Goal: Task Accomplishment & Management: Manage account settings

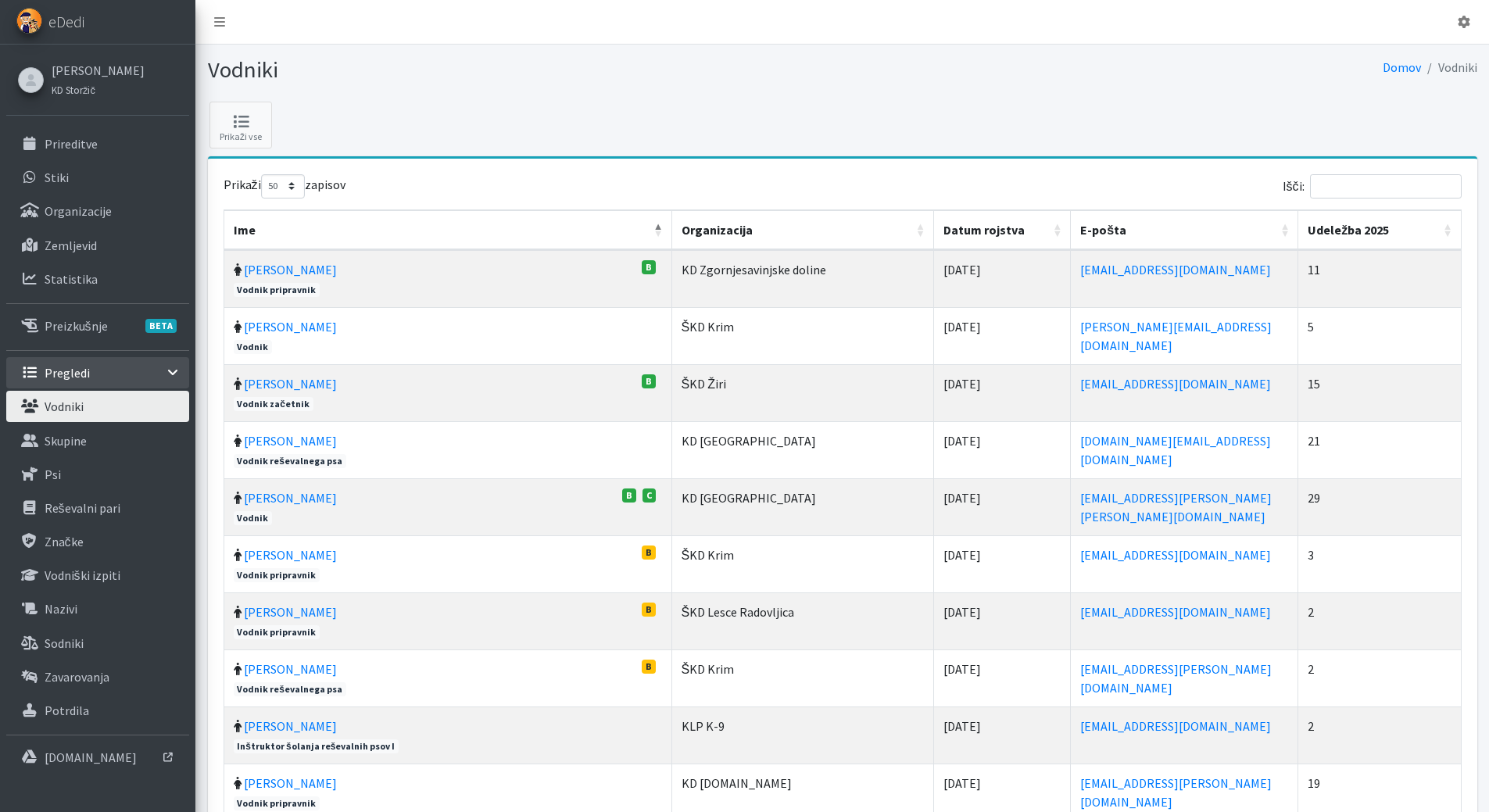
select select "50"
click at [66, 392] on link "Vodniki" at bounding box center [97, 406] width 182 height 31
select select "50"
click at [1367, 195] on input "Išči:" at bounding box center [1385, 186] width 152 height 24
click at [58, 514] on p "Reševalni pari" at bounding box center [83, 508] width 75 height 15
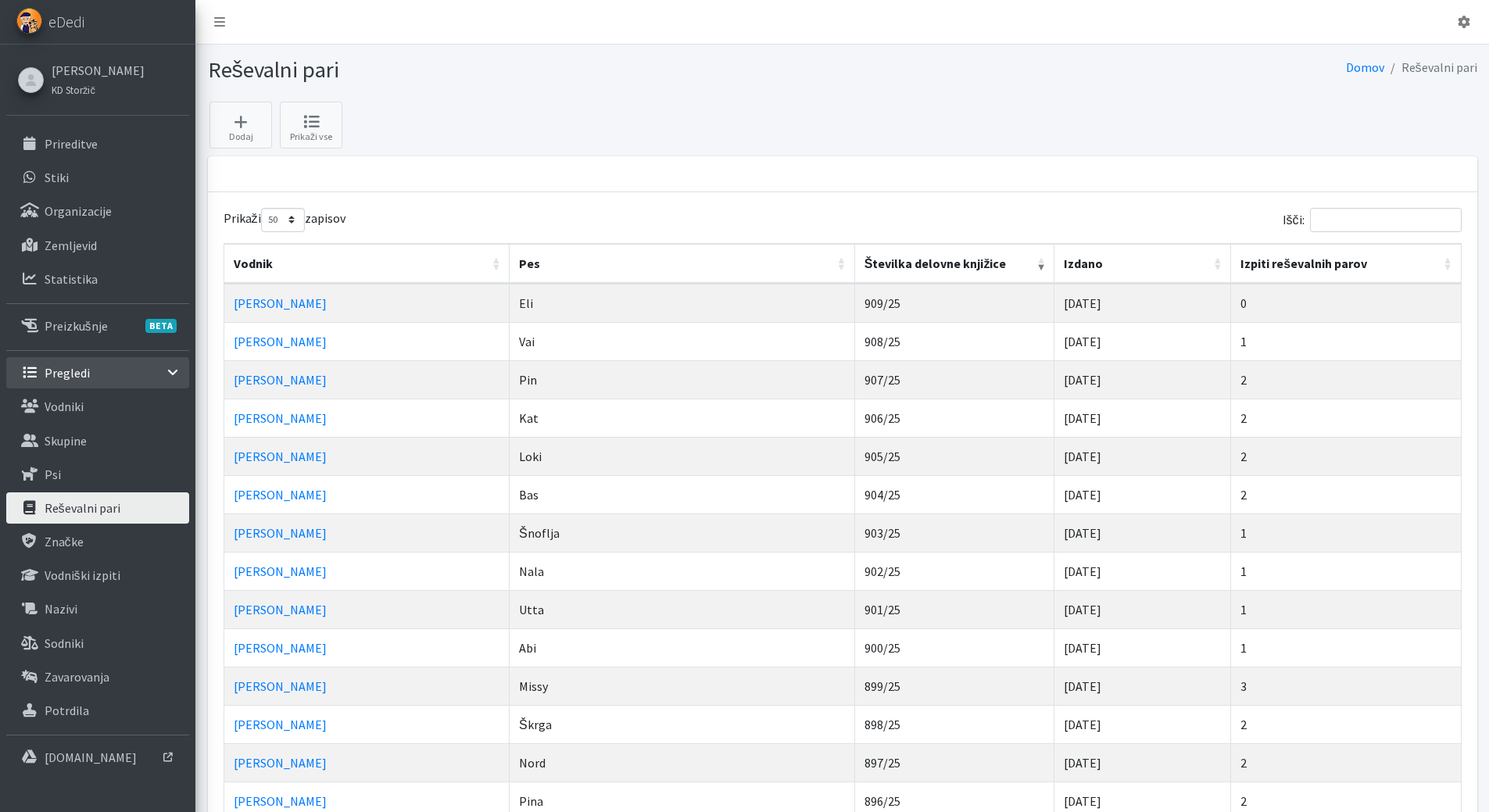
select select "50"
click at [1361, 222] on input "Išči:" at bounding box center [1385, 219] width 152 height 24
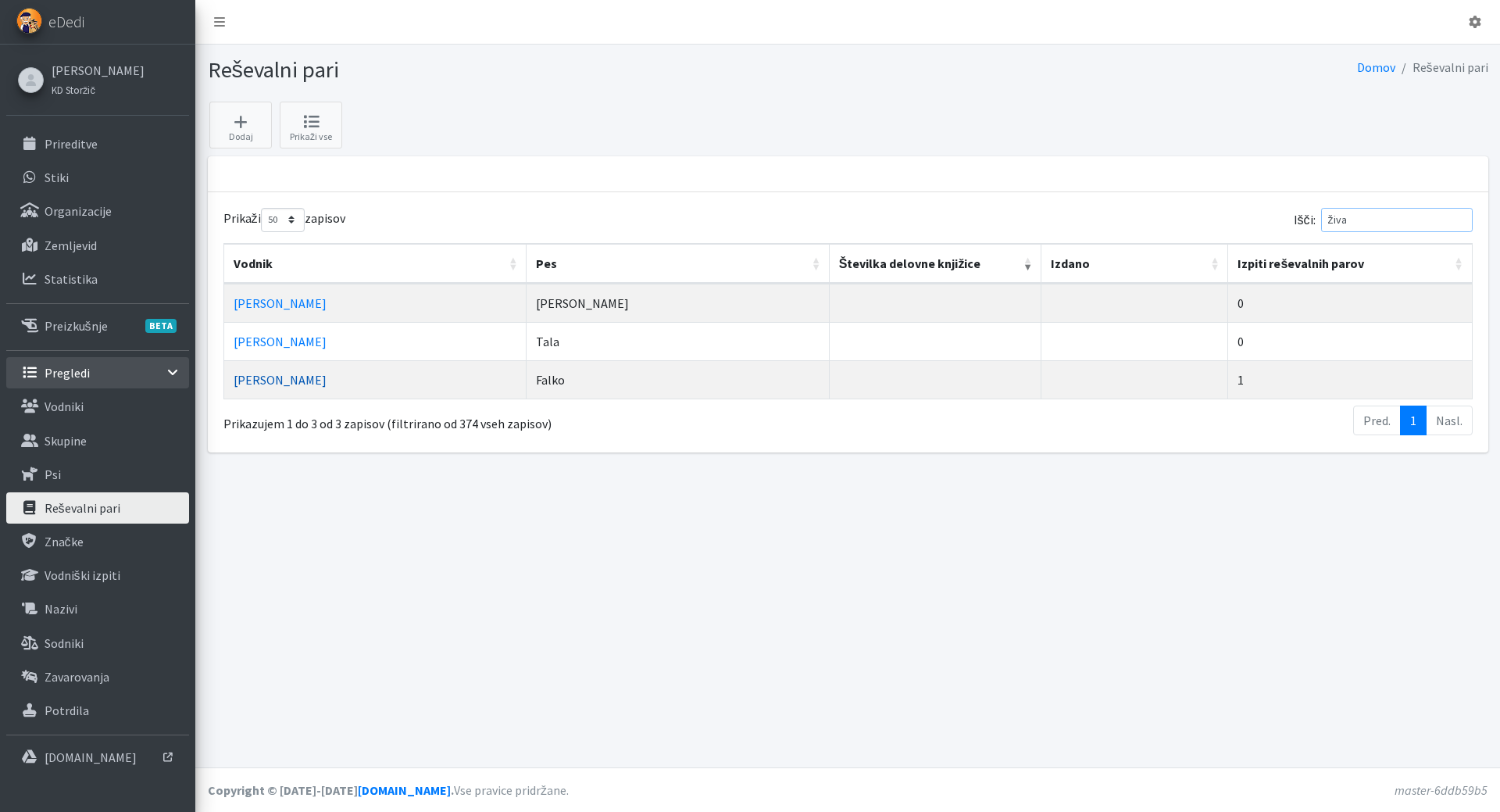
type input "živa"
click at [281, 382] on link "Živa Vandot" at bounding box center [279, 379] width 93 height 15
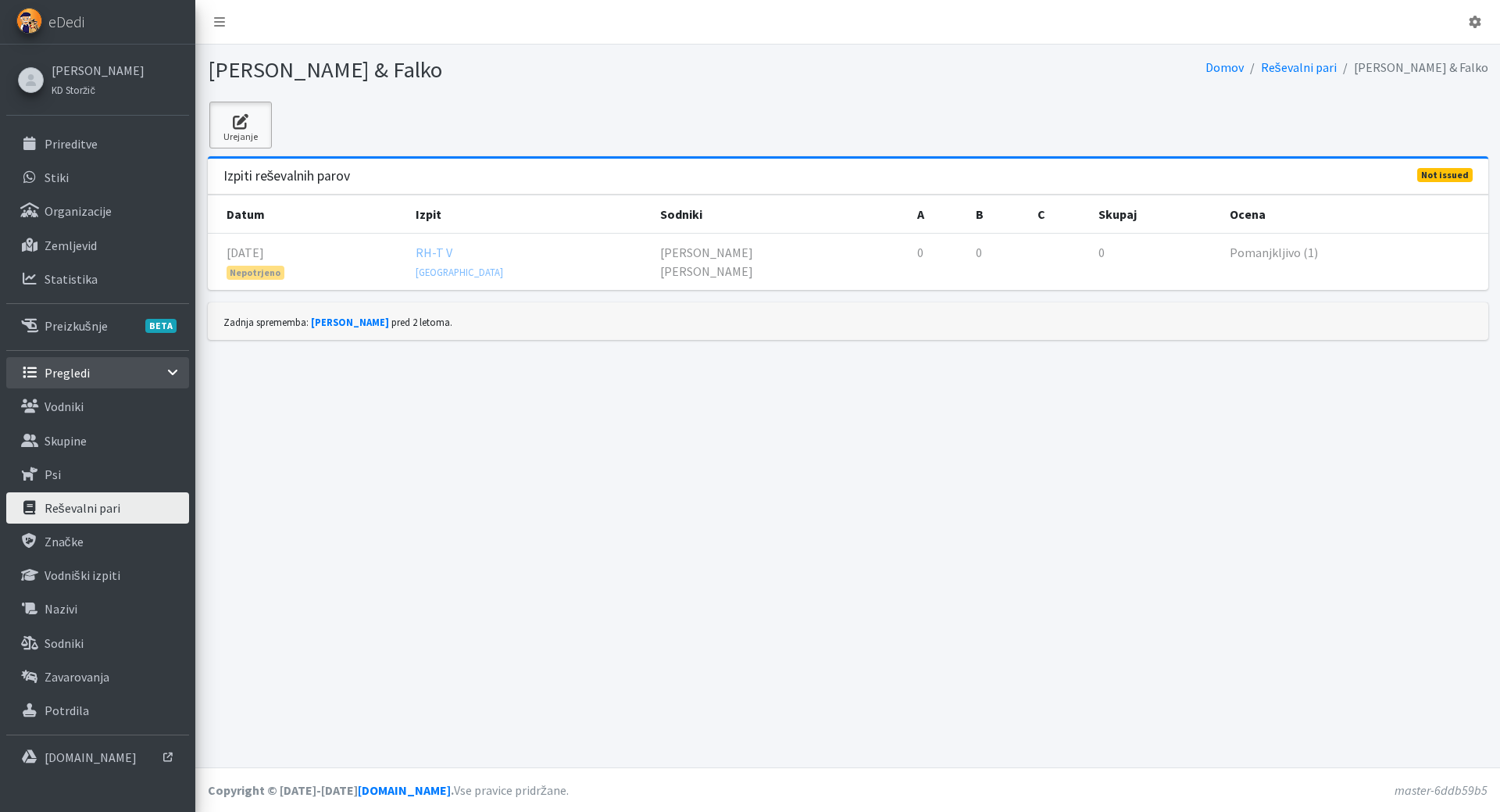
click at [245, 119] on icon at bounding box center [240, 121] width 53 height 15
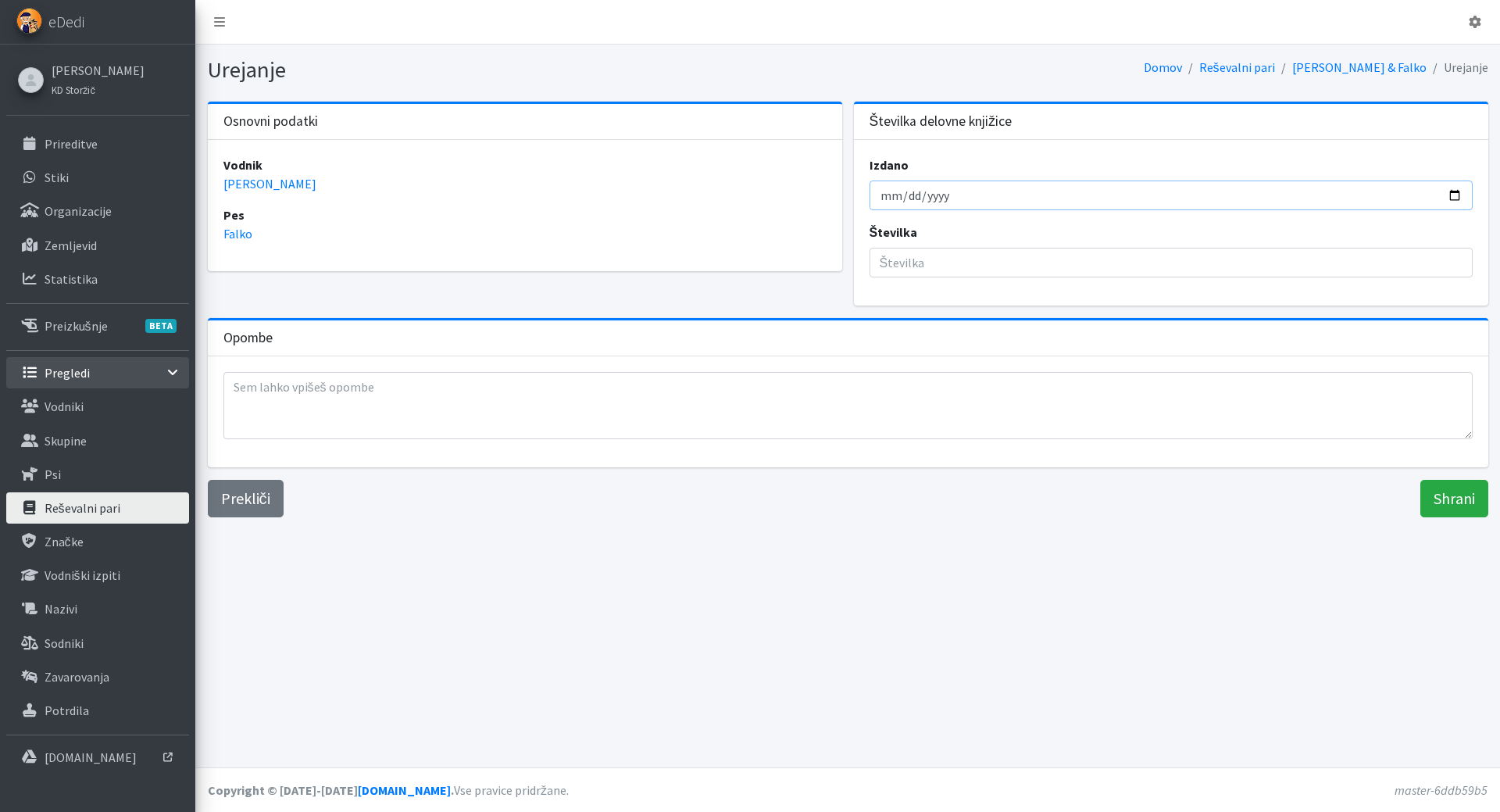
click at [877, 195] on input "Izdano" at bounding box center [1170, 195] width 603 height 30
type input "2025-09-26"
click at [1061, 272] on input "Številka" at bounding box center [1170, 262] width 603 height 30
type input "910"
click at [1420, 480] on input "Shrani" at bounding box center [1454, 499] width 68 height 38
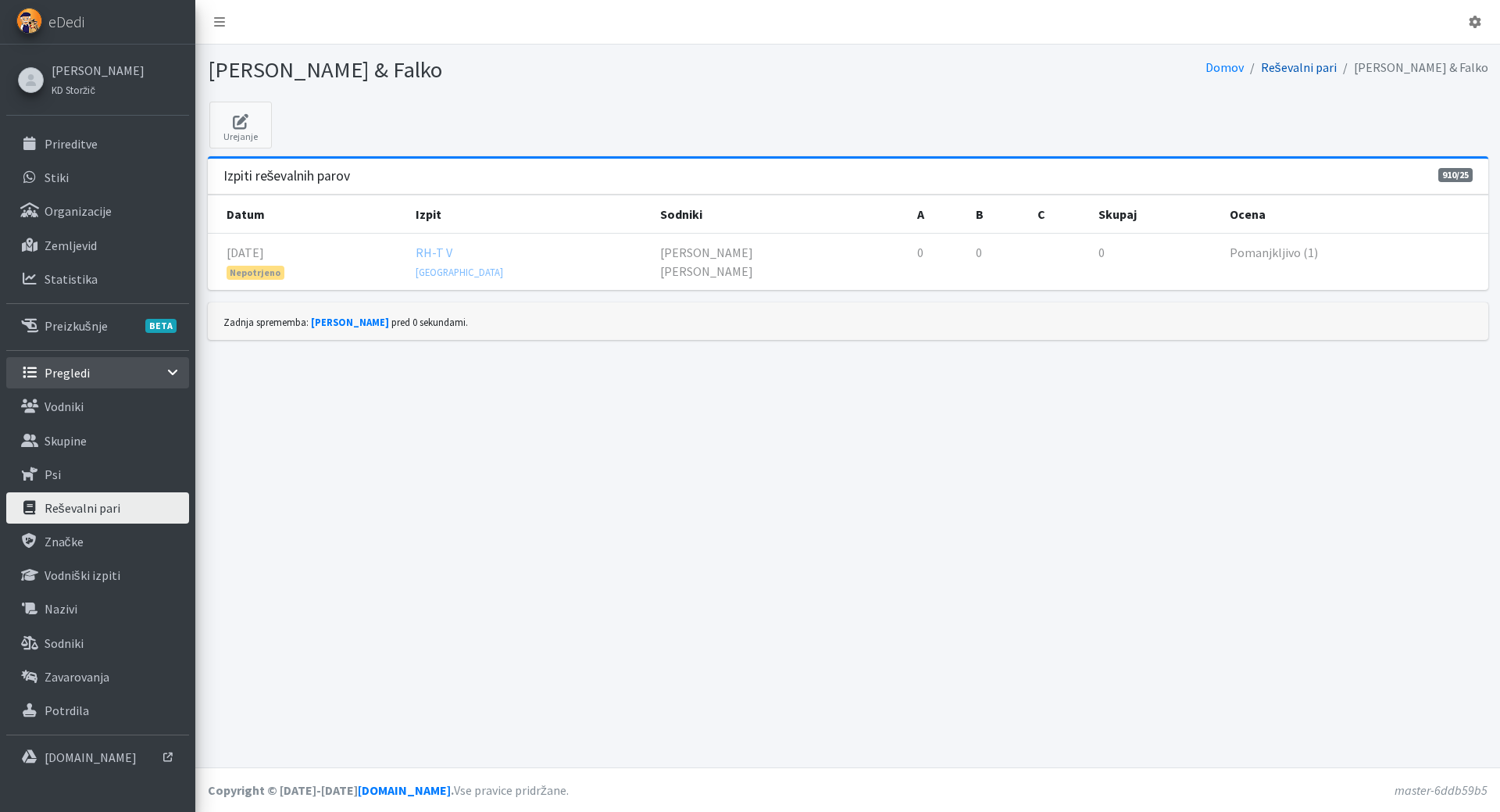
click at [1337, 69] on link "Reševalni pari" at bounding box center [1299, 66] width 75 height 15
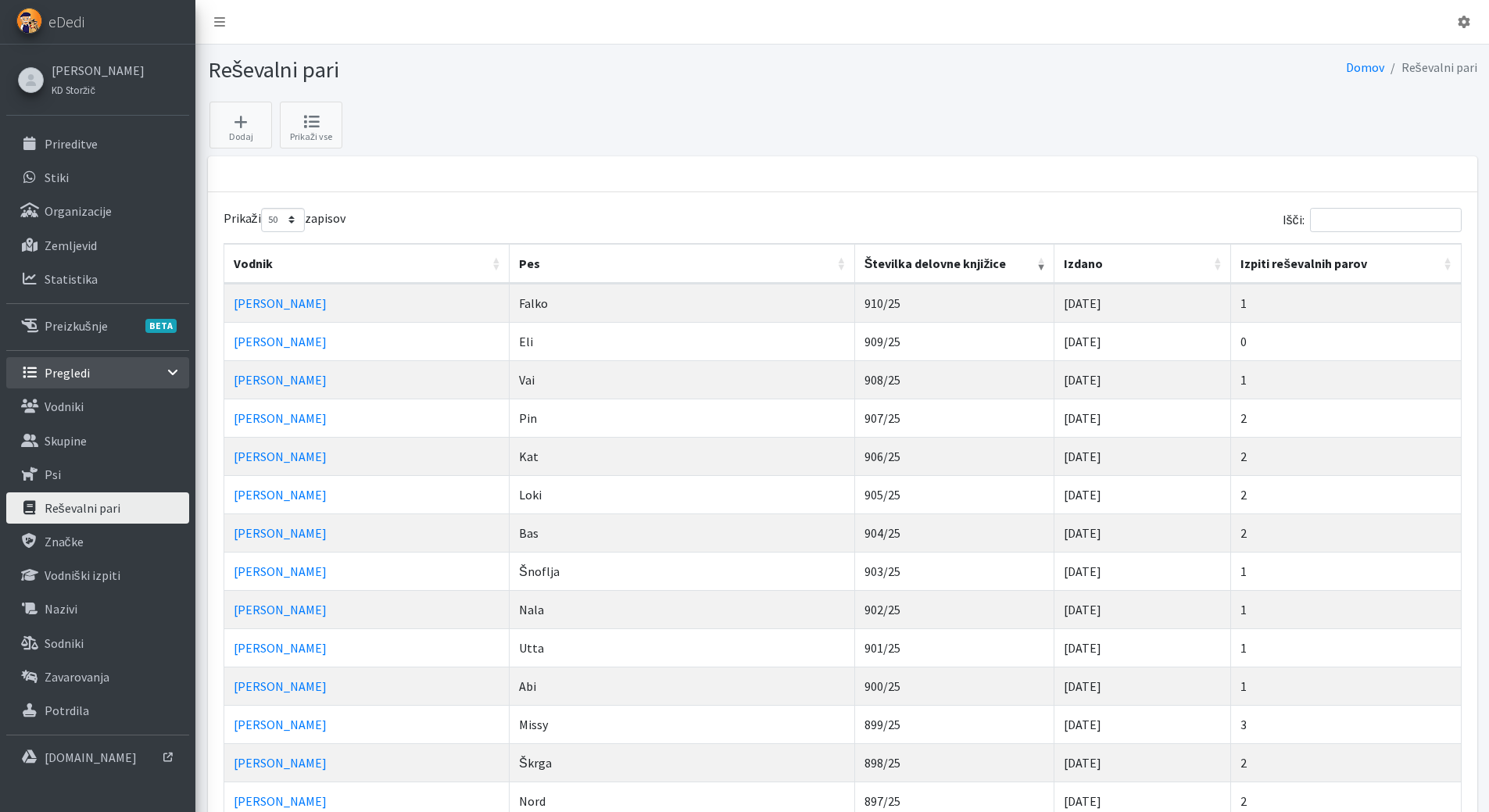
select select "50"
click at [1361, 223] on input "Išči:" at bounding box center [1385, 219] width 152 height 24
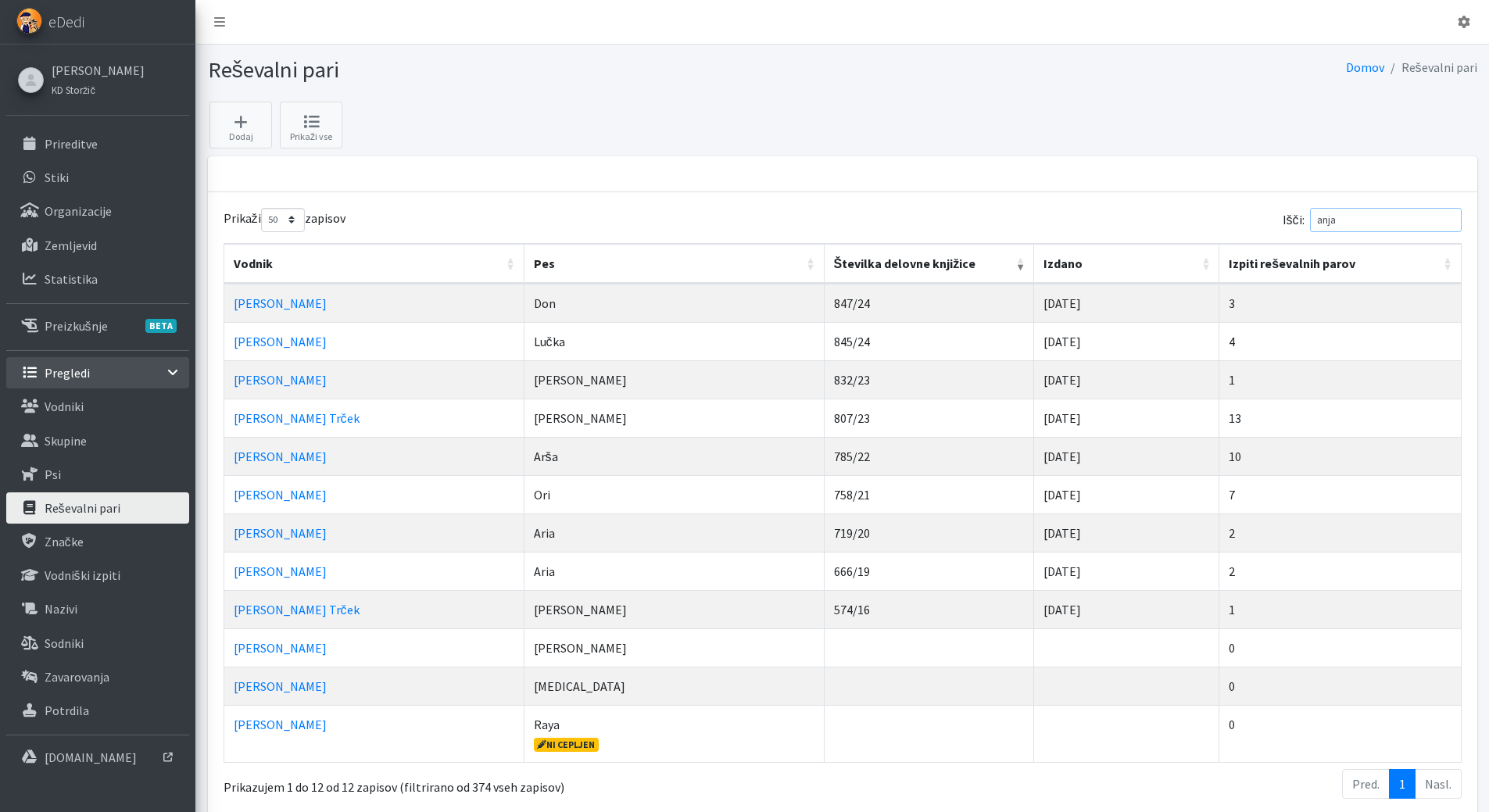
type input "anja"
click at [88, 374] on link "Pregledi" at bounding box center [97, 372] width 182 height 31
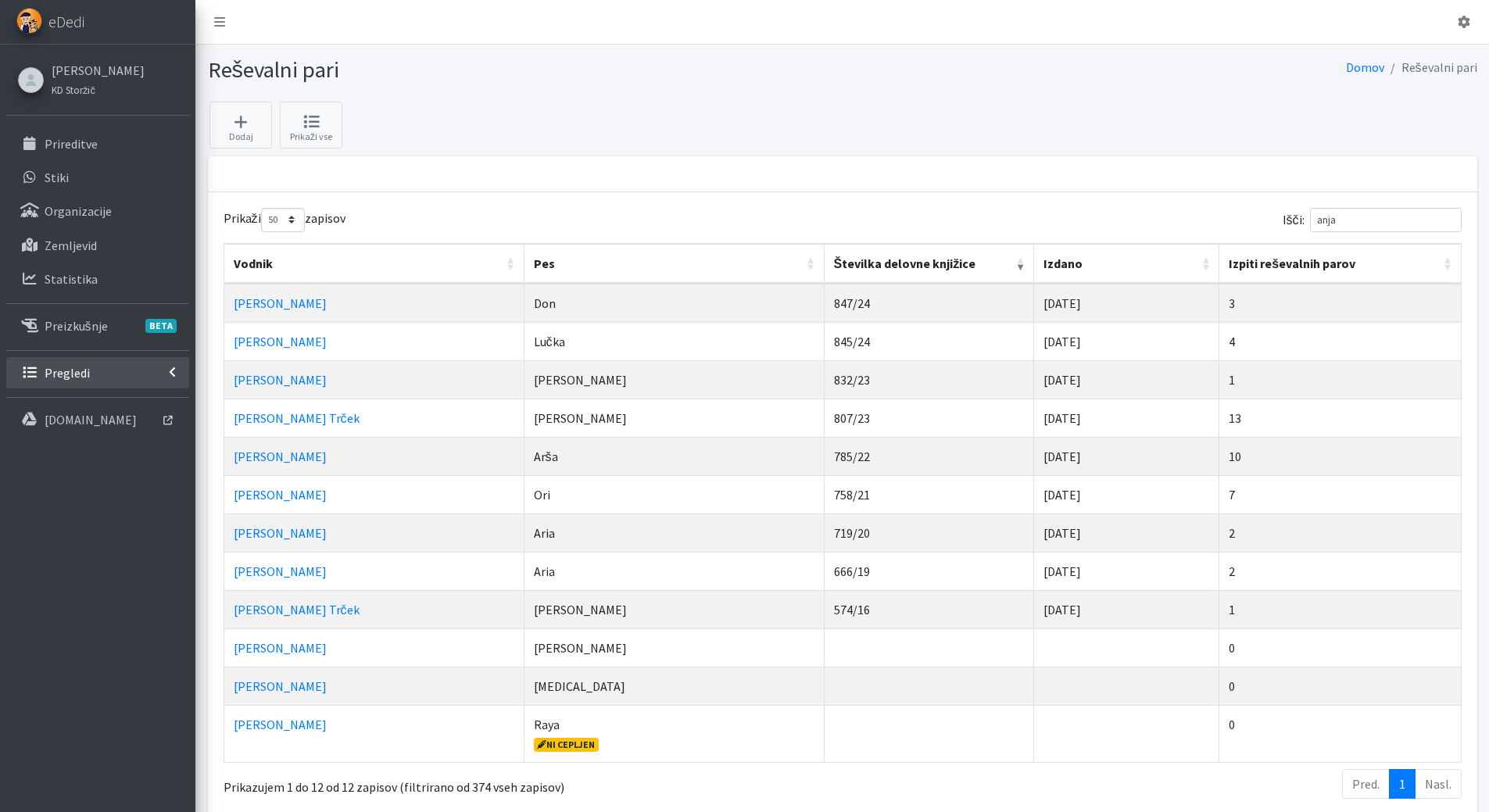
click at [88, 374] on link "Pregledi" at bounding box center [97, 372] width 182 height 31
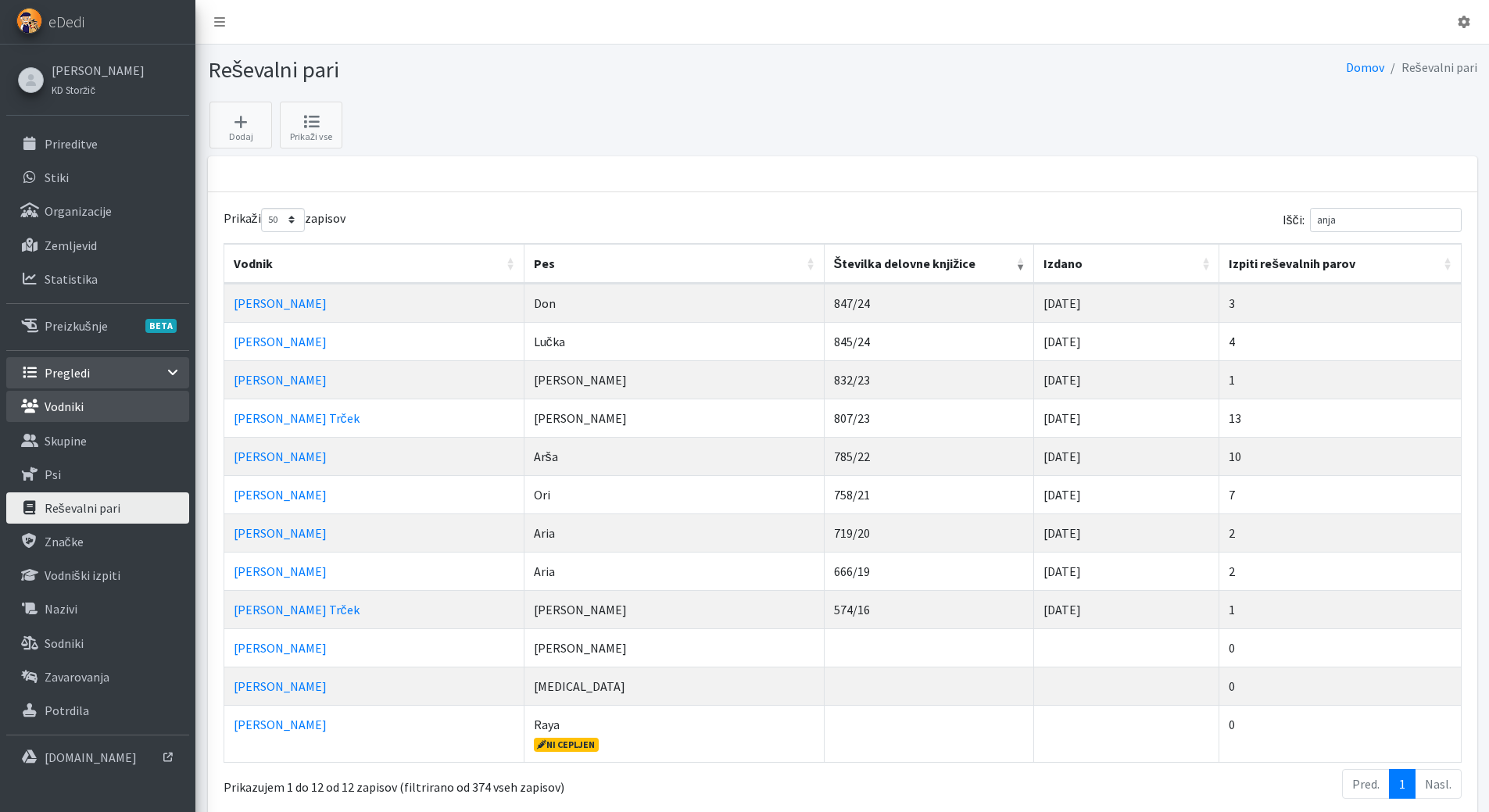
click at [79, 411] on p "Vodniki" at bounding box center [64, 406] width 39 height 15
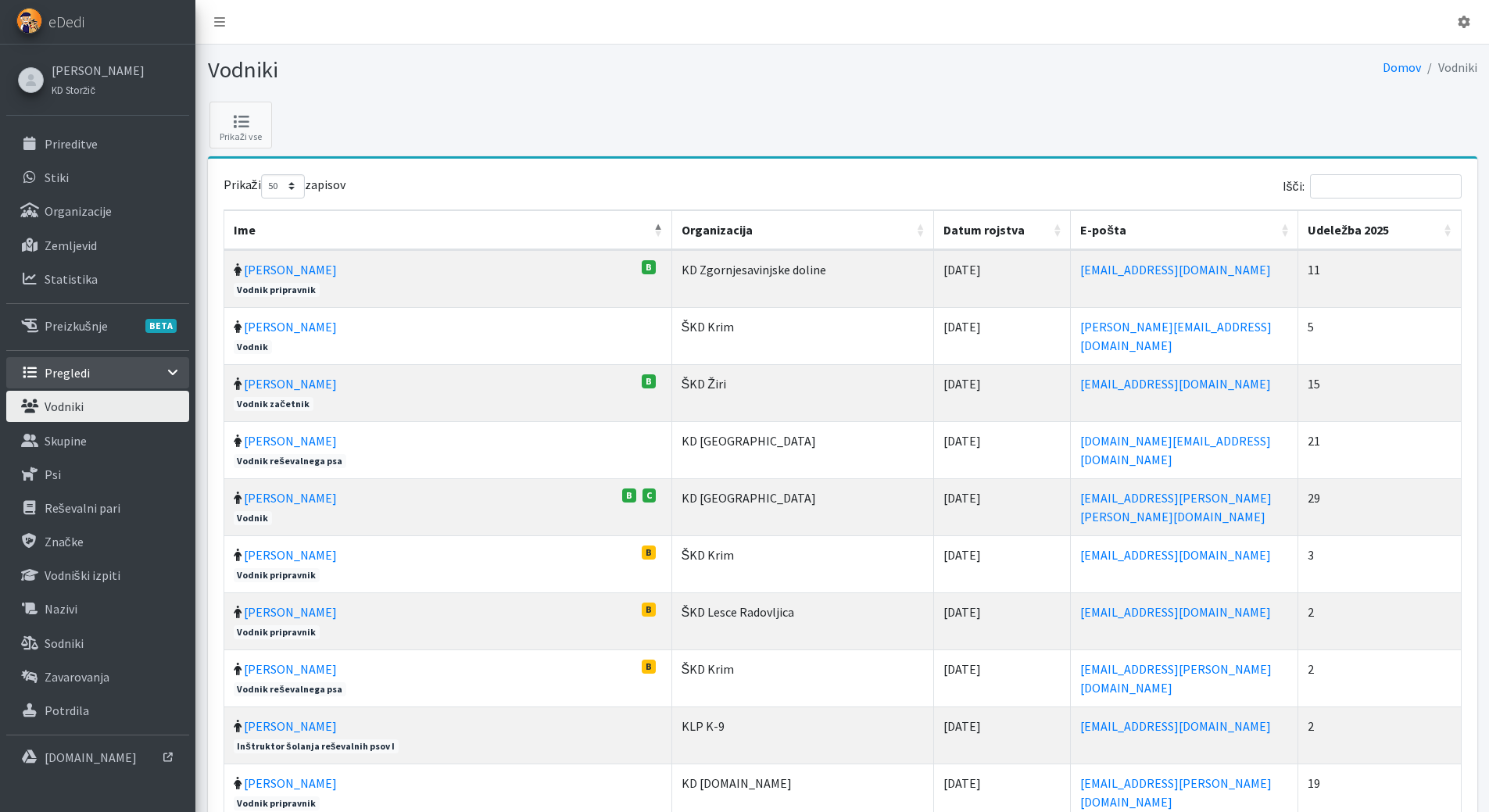
select select "50"
click at [1362, 179] on input "Išči:" at bounding box center [1385, 186] width 152 height 24
type input "a"
click at [103, 506] on p "Reševalni pari" at bounding box center [83, 508] width 75 height 15
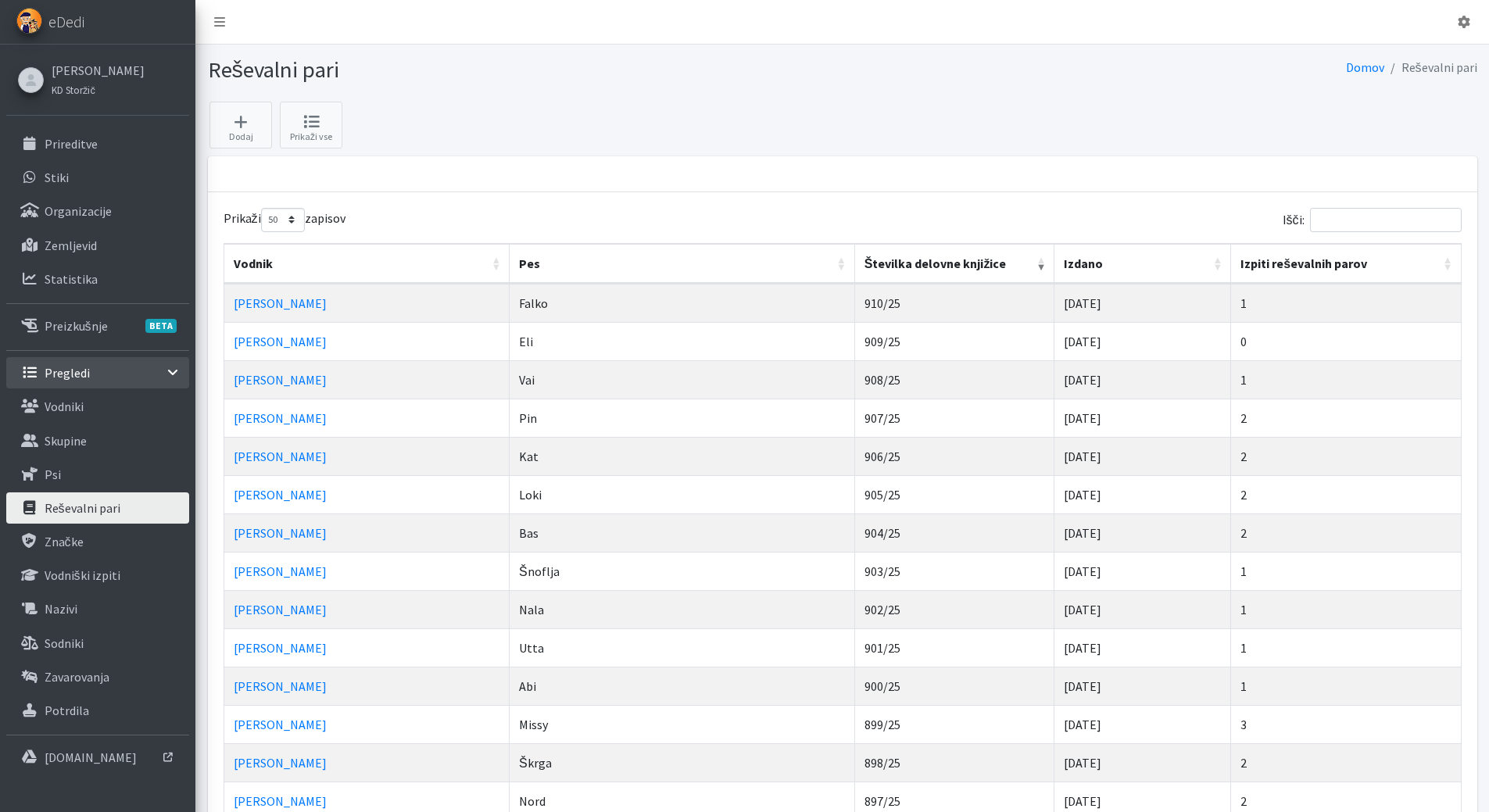
select select "50"
click at [1347, 226] on input "Išči:" at bounding box center [1385, 219] width 152 height 24
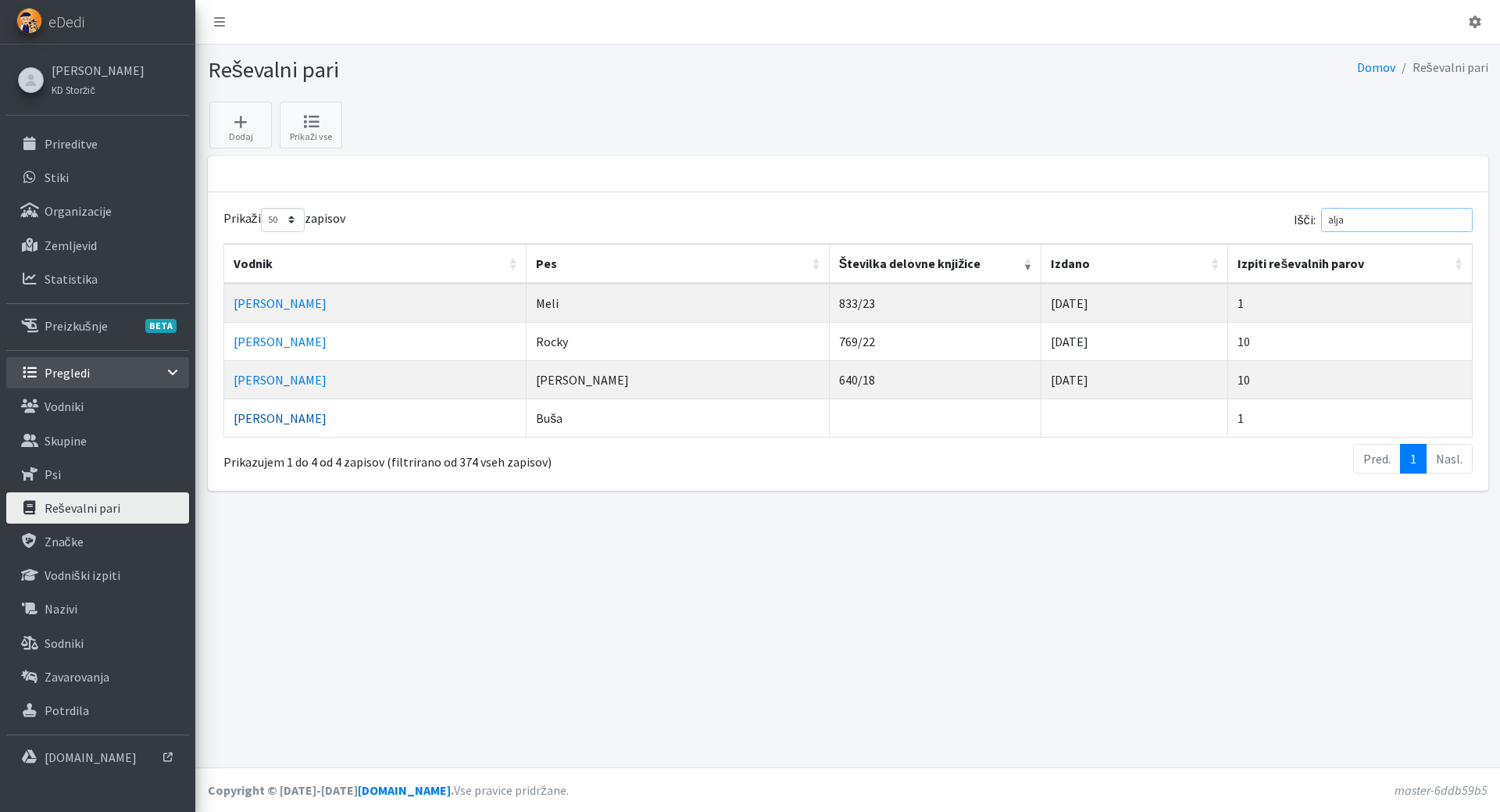
type input "alja"
click at [269, 413] on link "[PERSON_NAME]" at bounding box center [279, 418] width 93 height 15
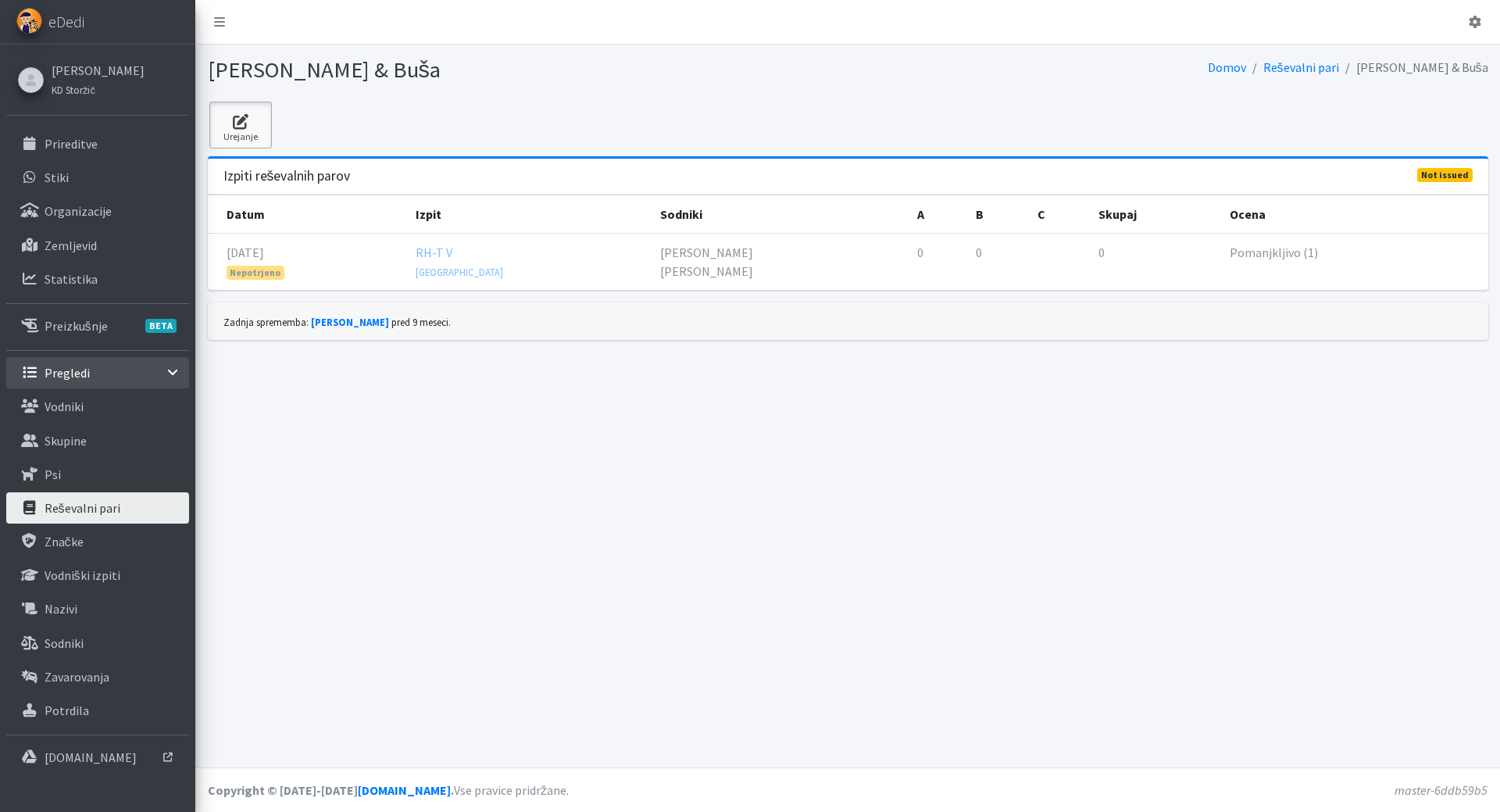
click at [239, 119] on icon at bounding box center [240, 121] width 53 height 15
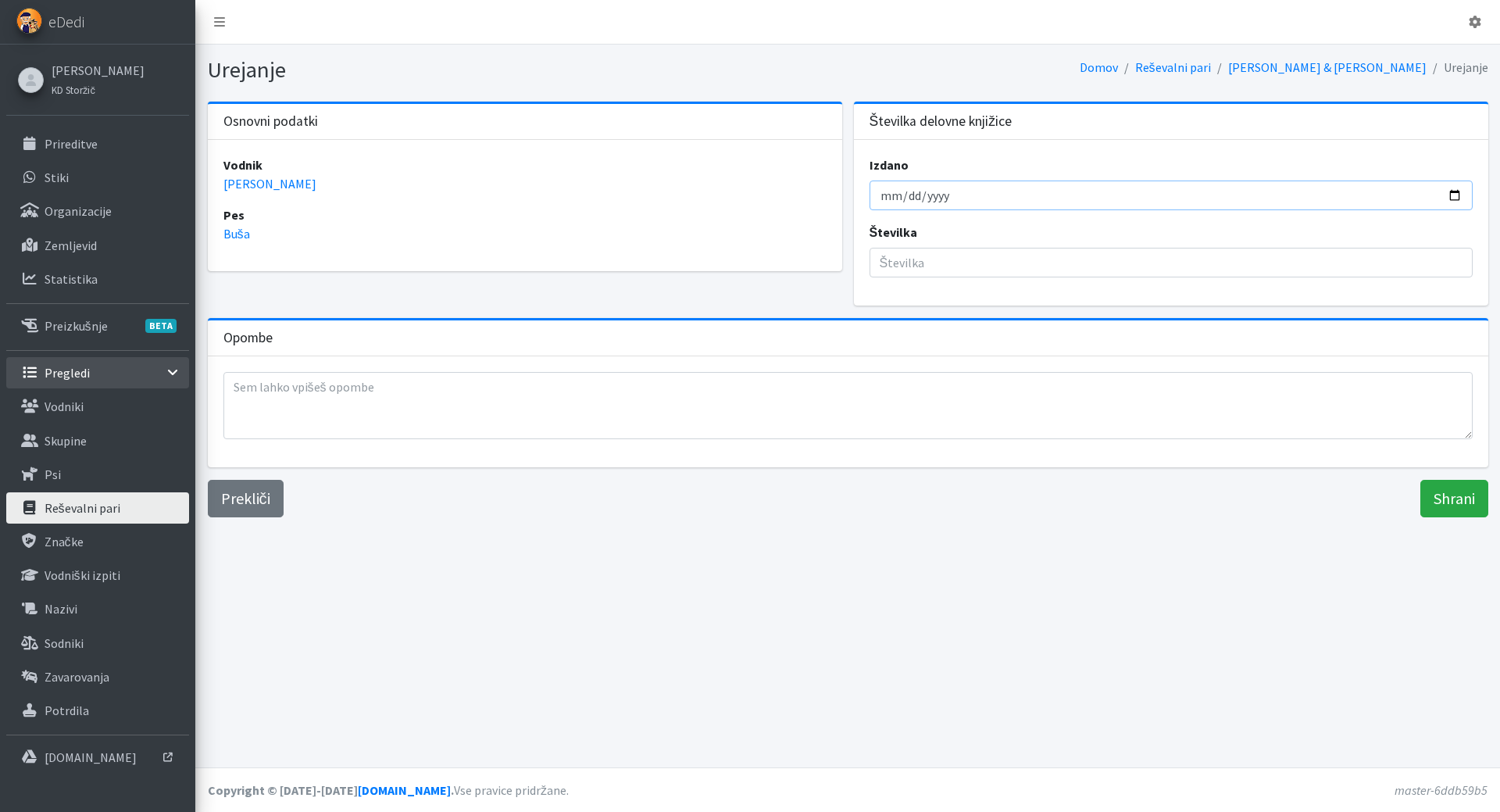
click at [896, 200] on input "Izdano" at bounding box center [1170, 195] width 603 height 30
type input "2025-09-26"
click at [937, 251] on input "Številka" at bounding box center [1170, 262] width 603 height 30
type input "911"
click at [1433, 508] on input "Shrani" at bounding box center [1454, 499] width 68 height 38
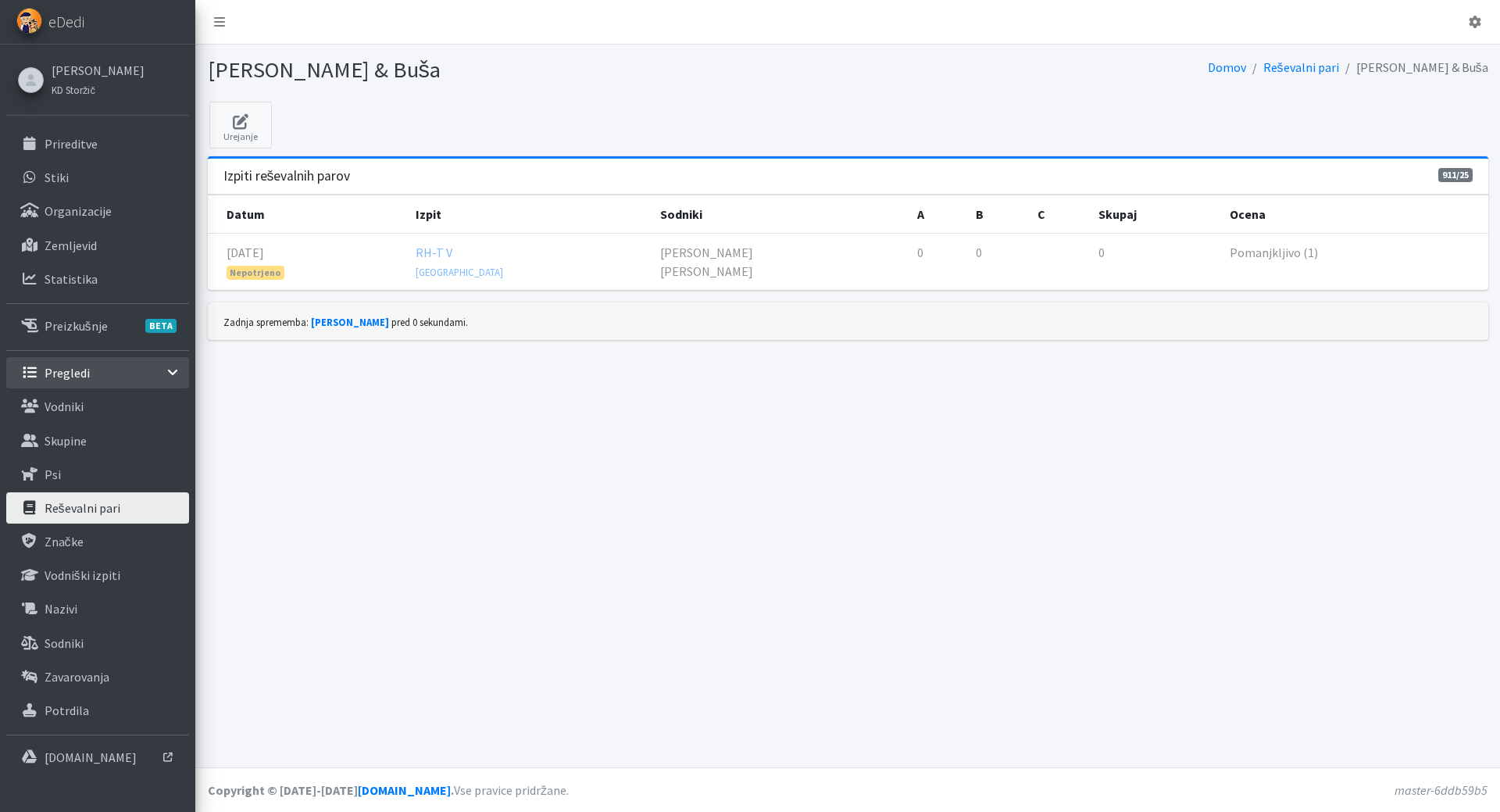
click at [87, 507] on p "Reševalni pari" at bounding box center [83, 508] width 75 height 15
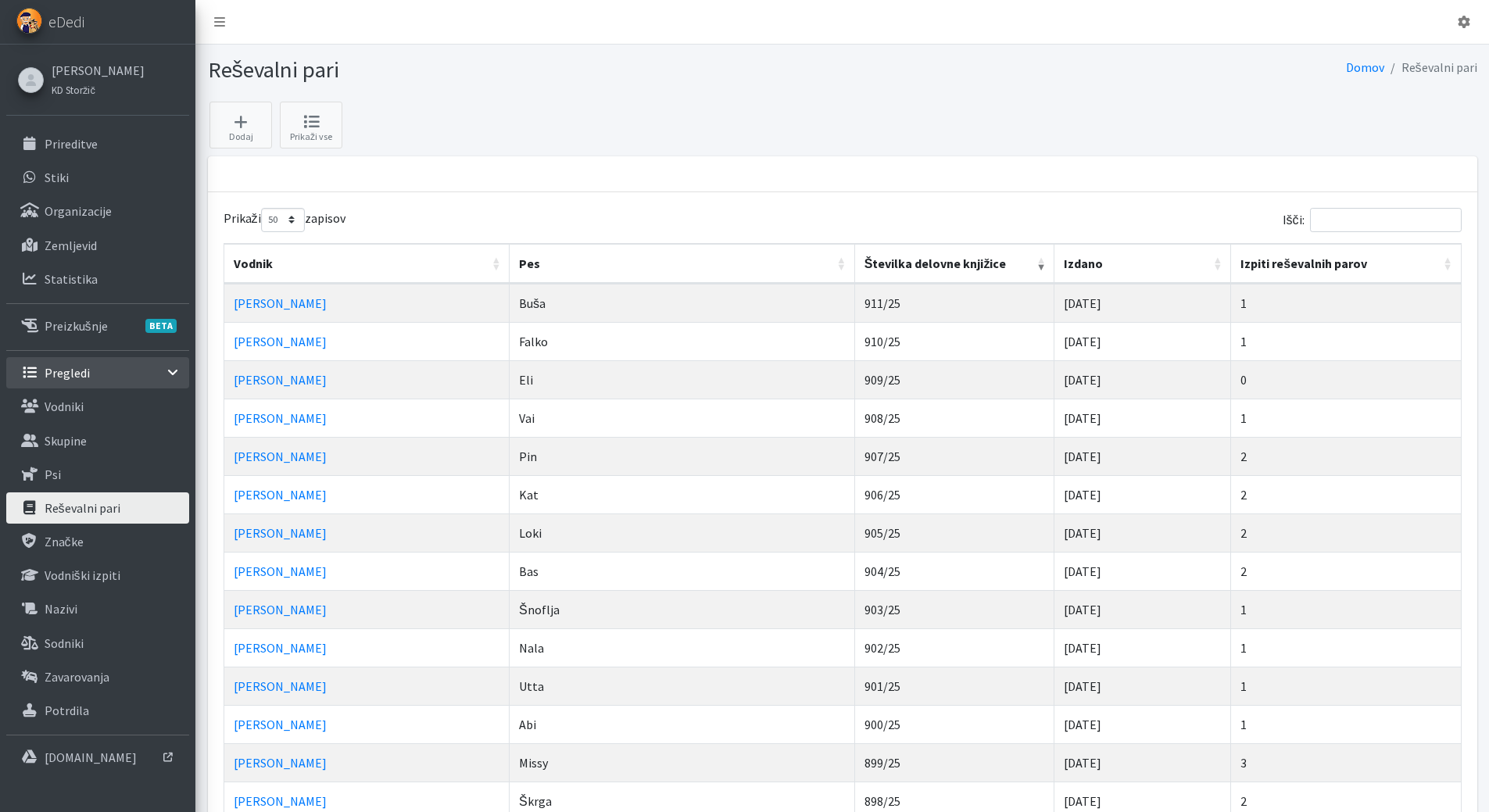
select select "50"
click at [107, 402] on link "Vodniki" at bounding box center [97, 406] width 182 height 31
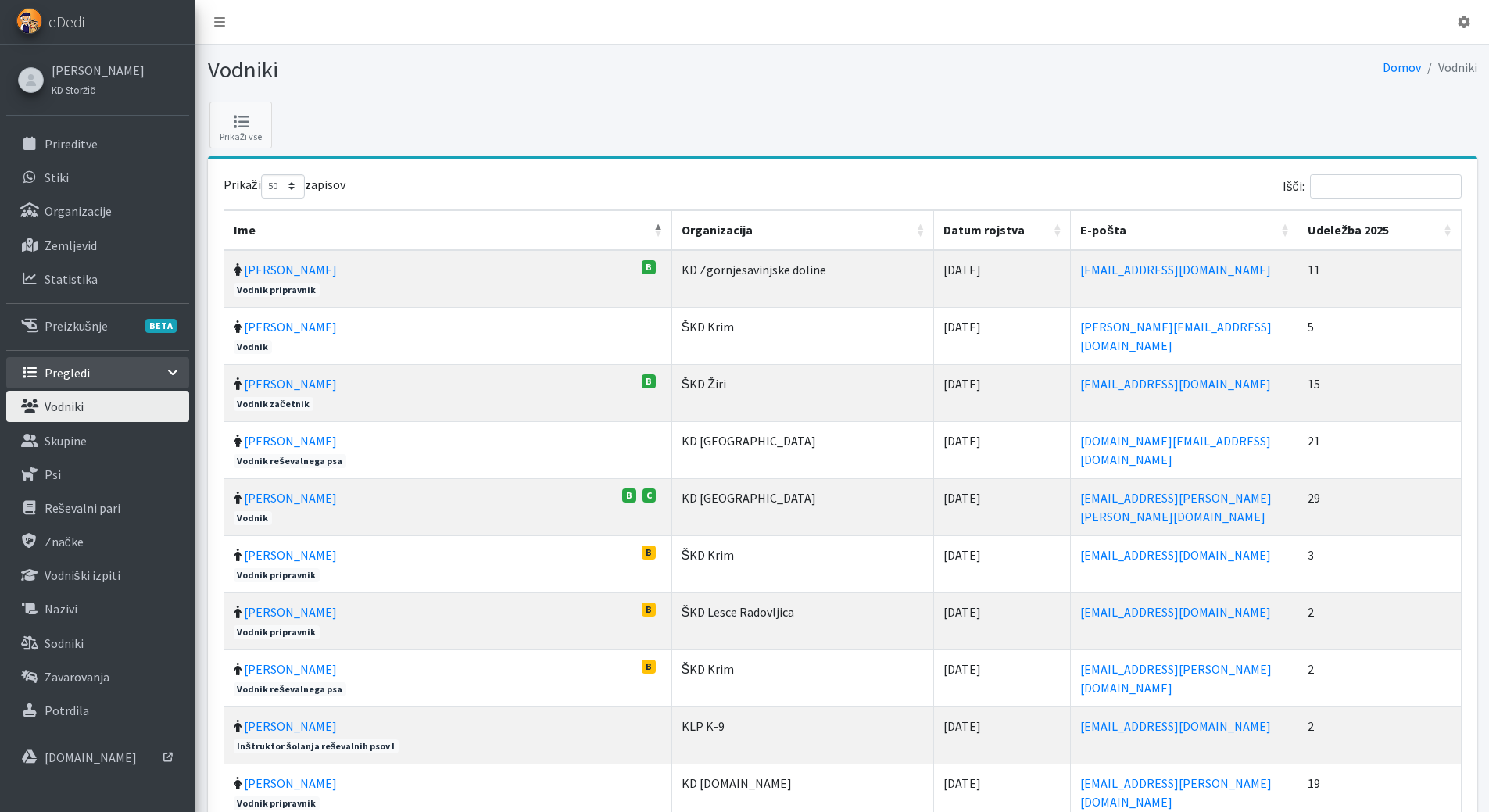
select select "50"
click at [1366, 192] on input "Išči:" at bounding box center [1385, 186] width 152 height 24
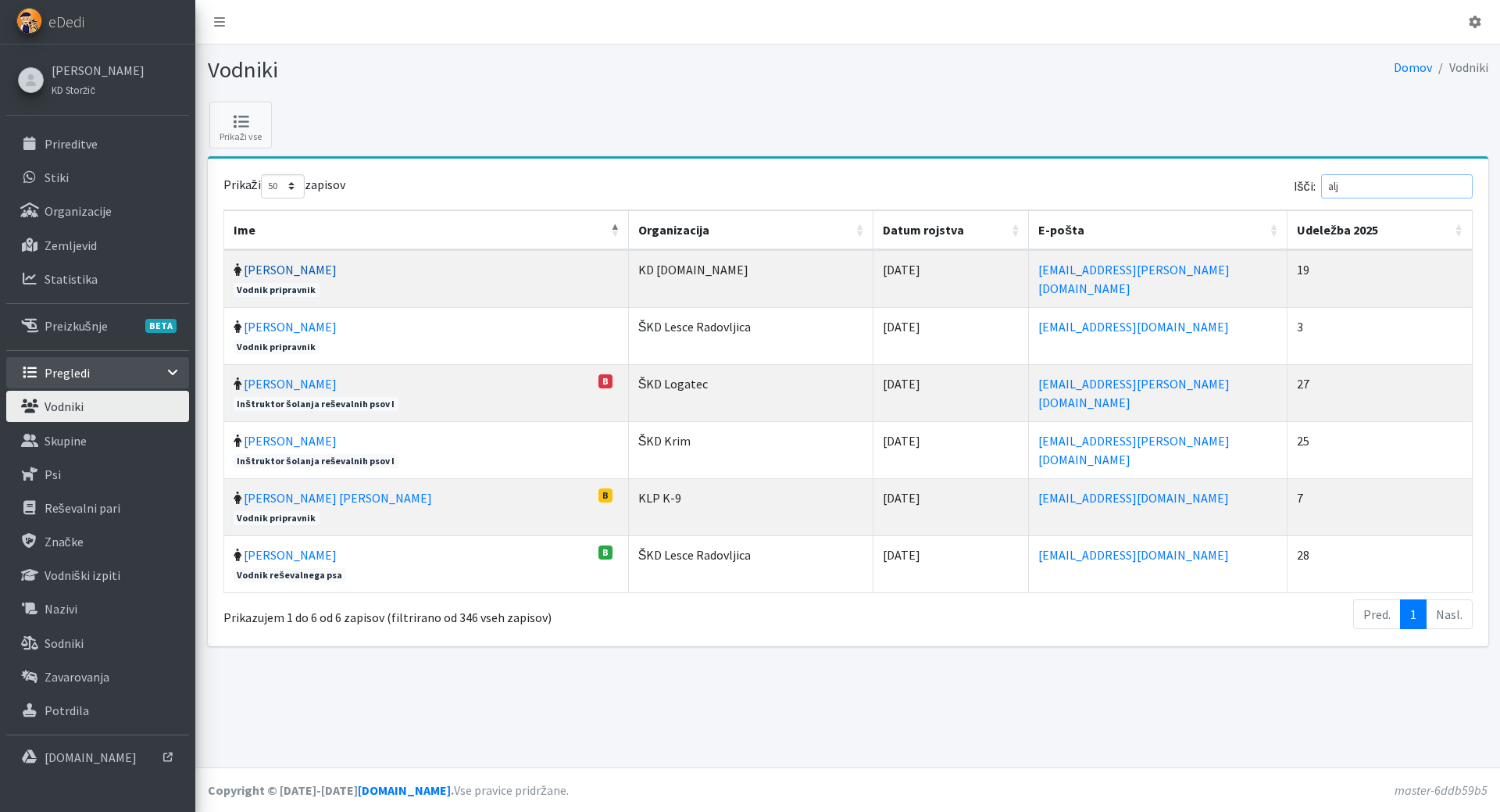
type input "alj"
click at [261, 271] on link "Alja Kump" at bounding box center [289, 269] width 93 height 15
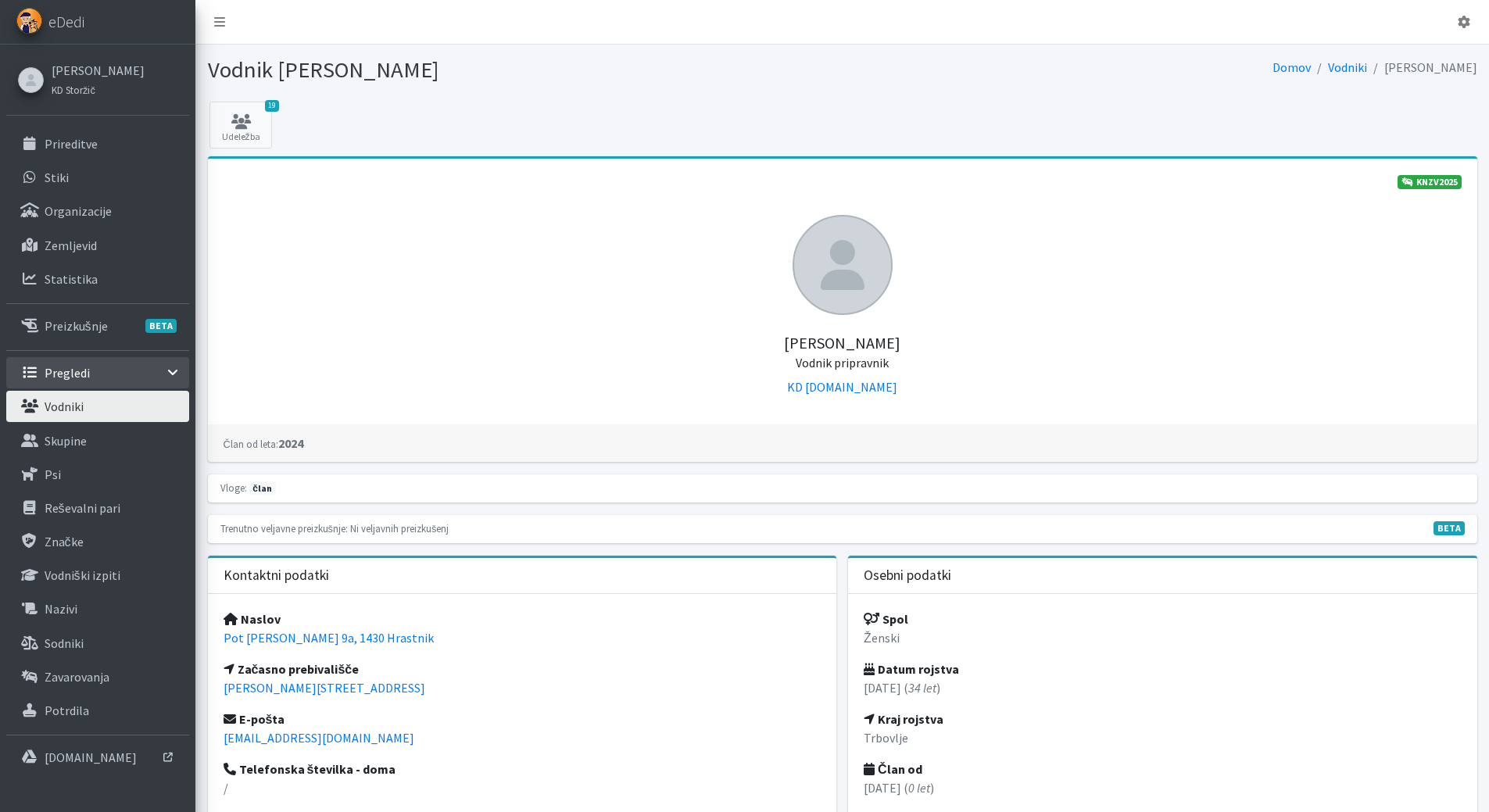
click at [81, 405] on p "Vodniki" at bounding box center [64, 406] width 39 height 15
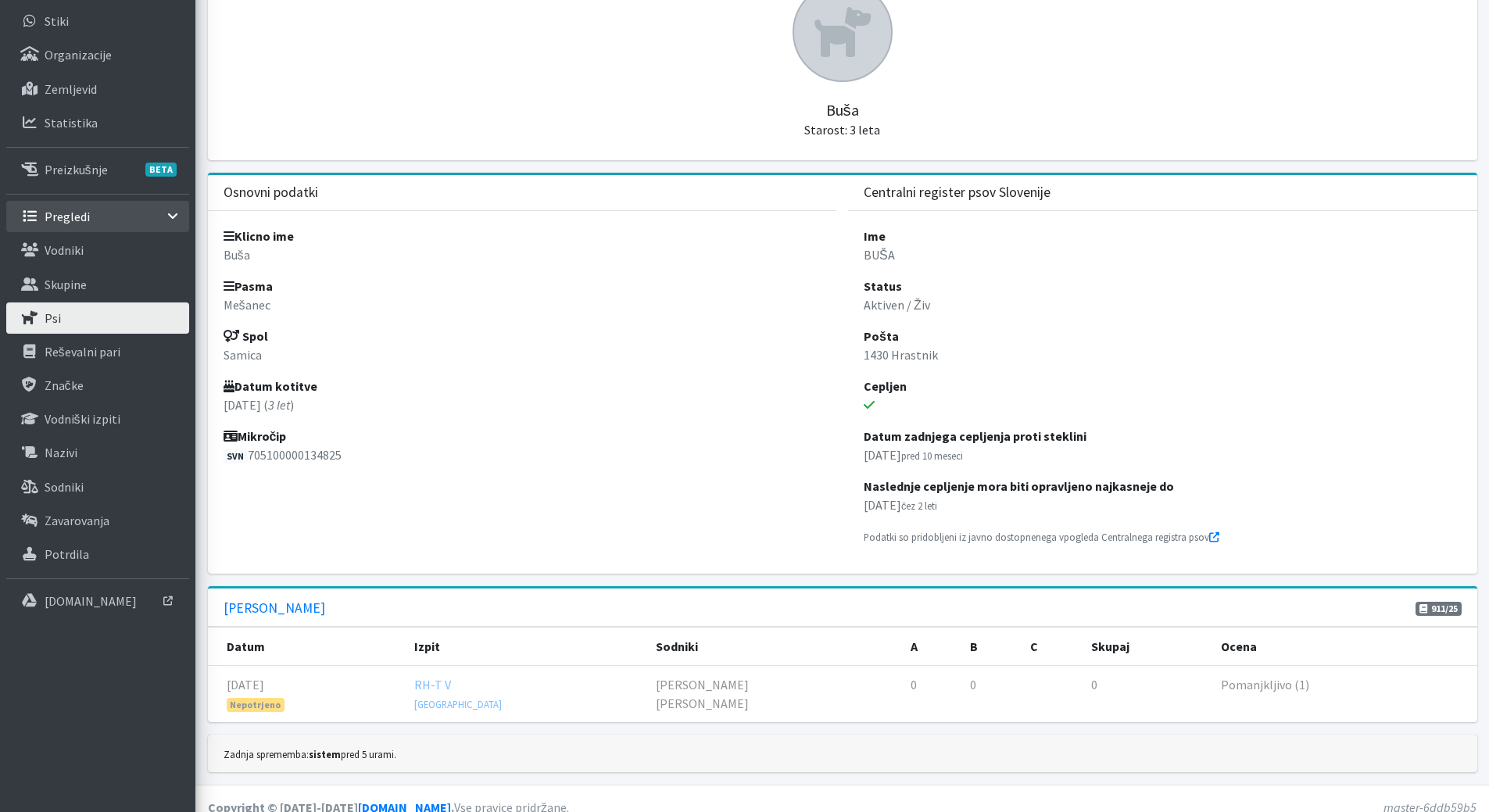
scroll to position [173, 0]
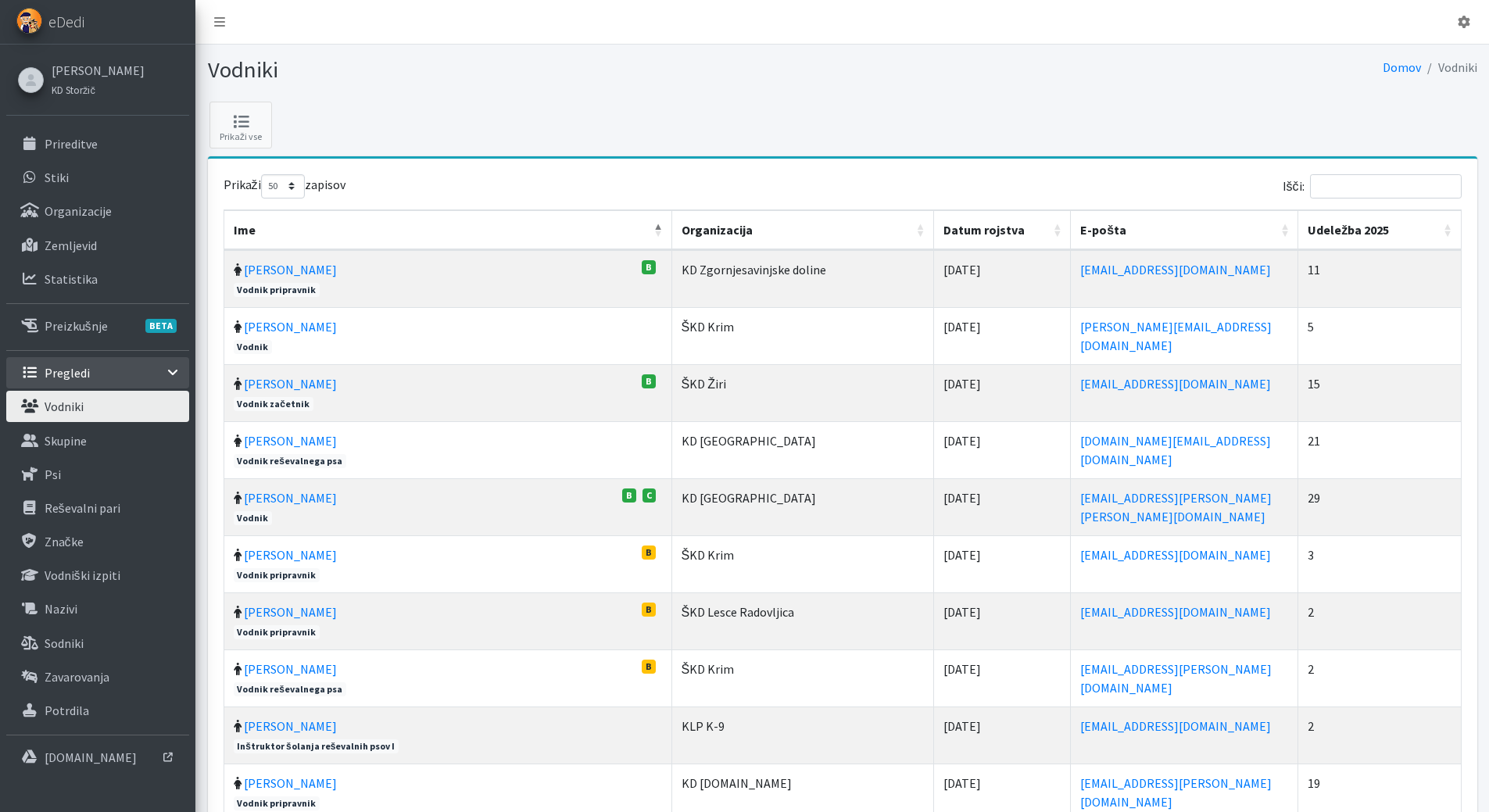
select select "50"
click at [1381, 176] on input "Išči:" at bounding box center [1385, 186] width 152 height 24
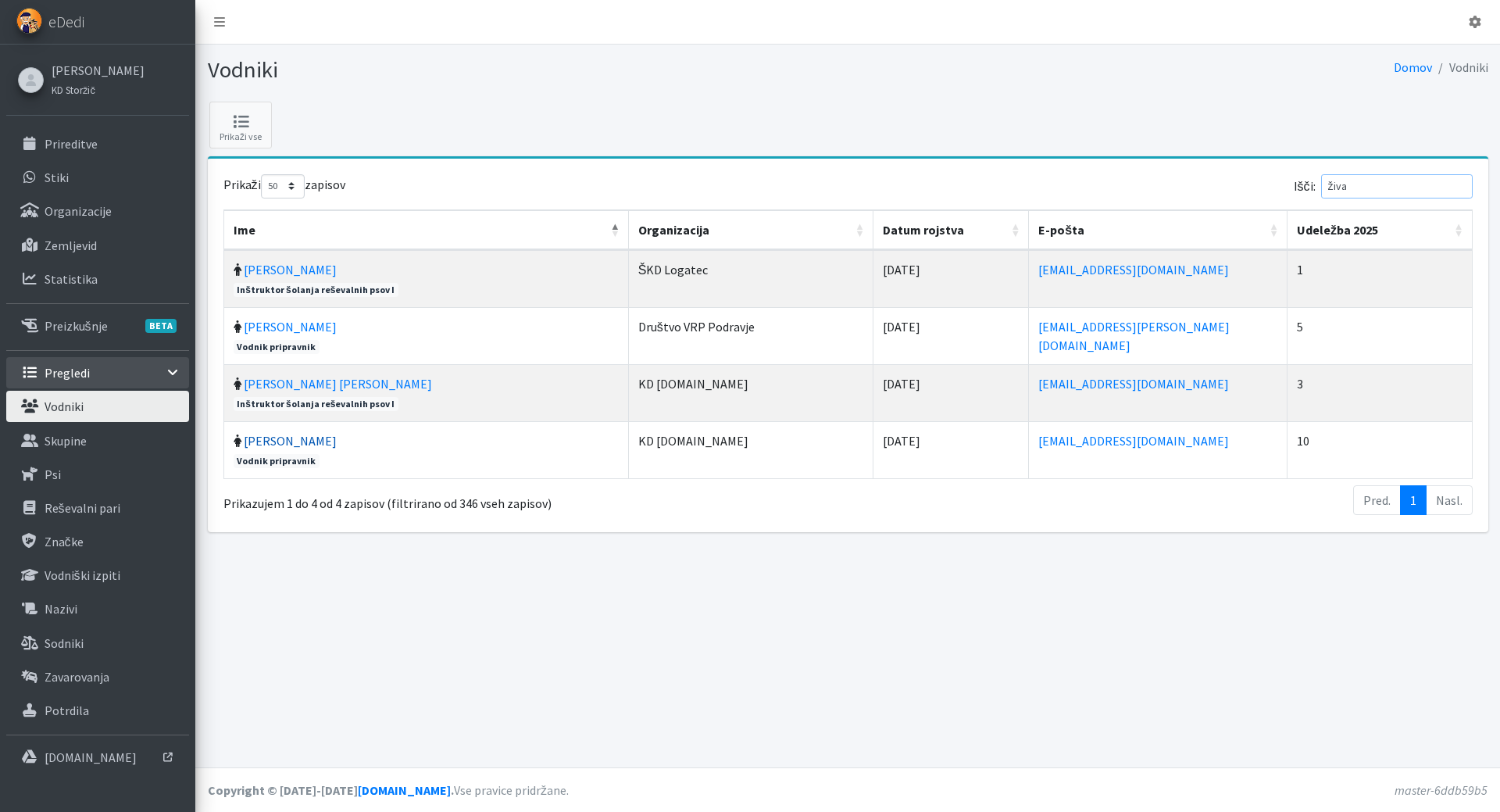
type input "živa"
click at [282, 446] on link "[PERSON_NAME]" at bounding box center [289, 440] width 93 height 15
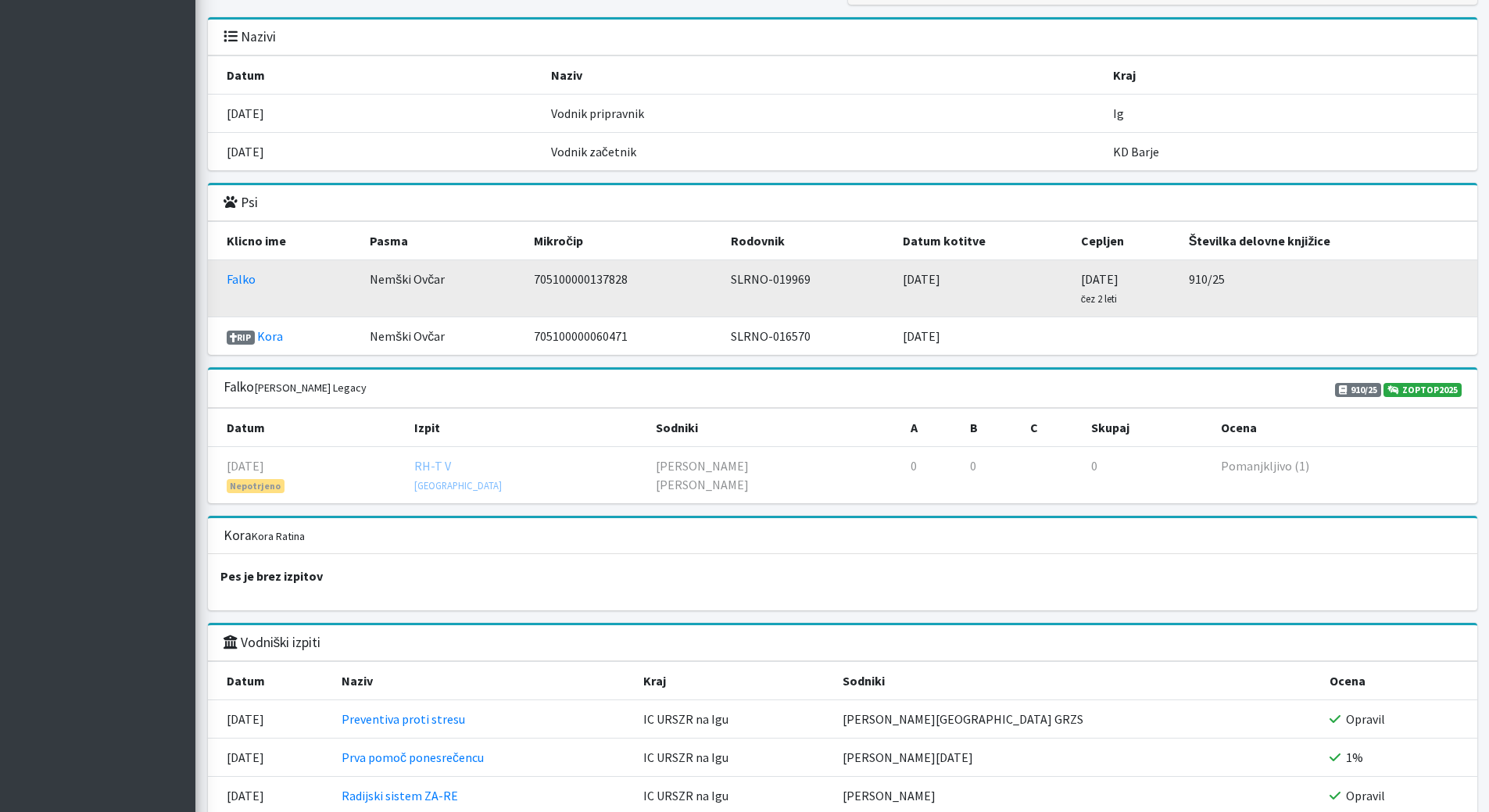
scroll to position [1328, 0]
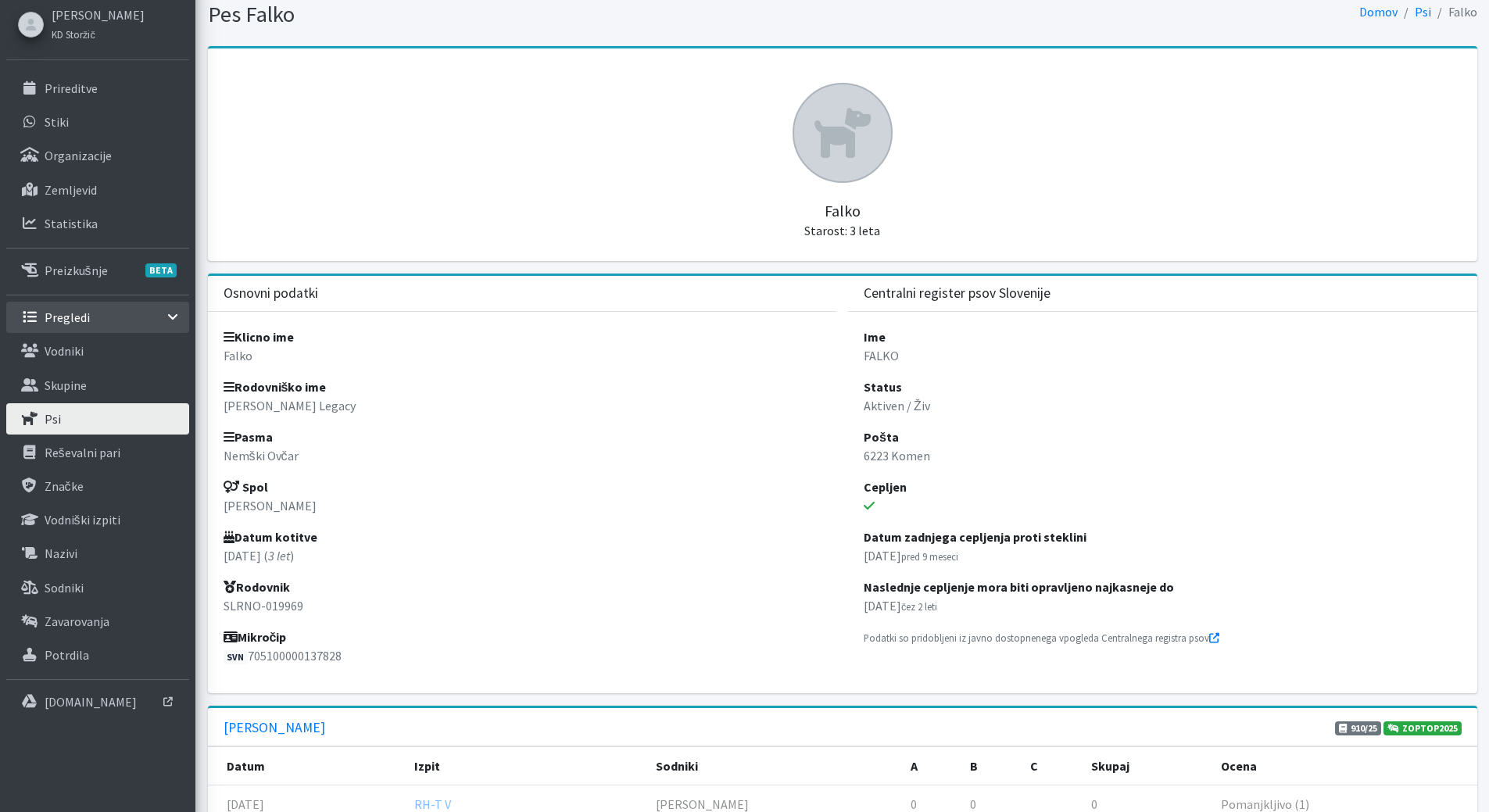
scroll to position [78, 0]
